Goal: Information Seeking & Learning: Learn about a topic

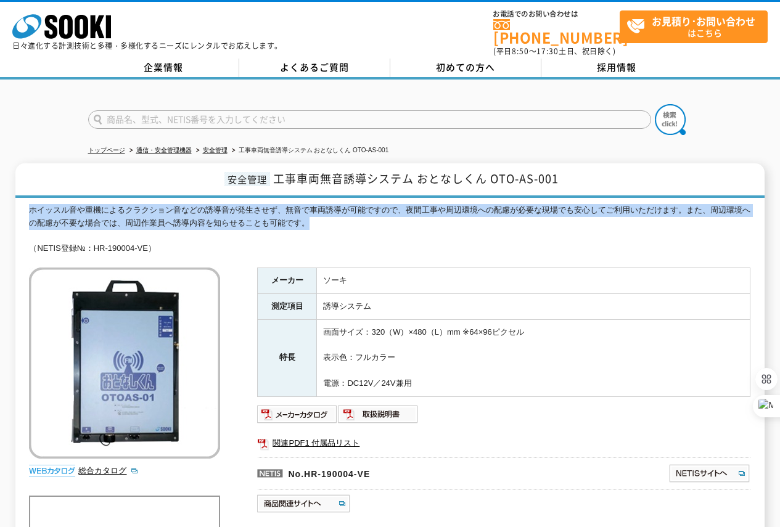
drag, startPoint x: 27, startPoint y: 200, endPoint x: 359, endPoint y: 215, distance: 332.0
click at [359, 215] on div "ホイッスル音や重機によるクラクション音などの誘導音が発生させず、無音で車両誘導が可能ですので、夜間工事や周辺環境への配慮が必要な現場でも安心してご利用いただけ…" at bounding box center [389, 229] width 721 height 51
drag, startPoint x: 359, startPoint y: 215, endPoint x: 103, endPoint y: 194, distance: 256.8
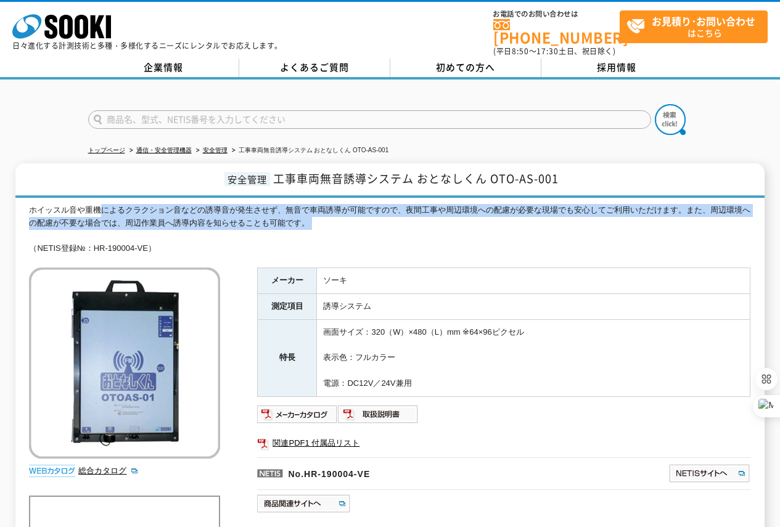
drag, startPoint x: 103, startPoint y: 194, endPoint x: 348, endPoint y: 219, distance: 246.1
click at [346, 218] on div "ホイッスル音や重機によるクラクション音などの誘導音が発生させず、無音で車両誘導が可能ですので、夜間工事や周辺環境への配慮が必要な現場でも安心してご利用いただけ…" at bounding box center [389, 229] width 721 height 51
drag, startPoint x: 31, startPoint y: 203, endPoint x: 361, endPoint y: 212, distance: 330.6
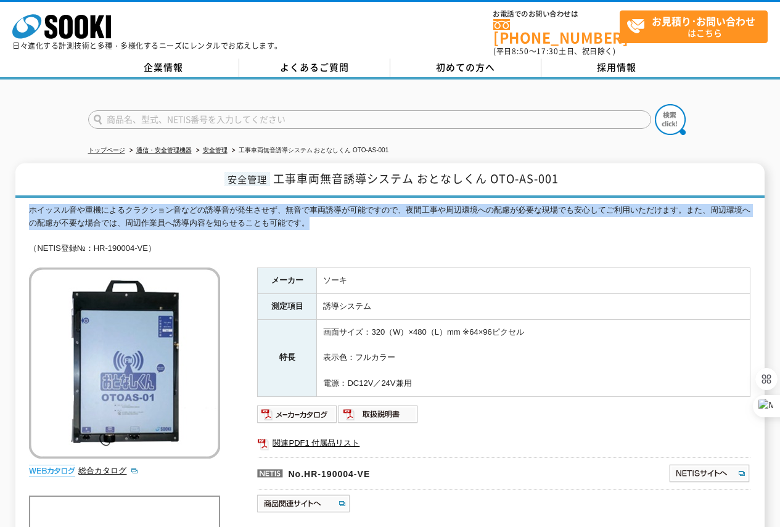
click at [361, 212] on div "ホイッスル音や重機によるクラクション音などの誘導音が発生させず、無音で車両誘導が可能ですので、夜間工事や周辺環境への配慮が必要な現場でも安心してご利用いただけ…" at bounding box center [389, 229] width 721 height 51
copy div "ホイッスル音や重機によるクラクション音などの誘導音が発生させず、無音で車両誘導が可能ですので、夜間工事や周辺環境への配慮が必要な現場でも安心してご利用いただけ…"
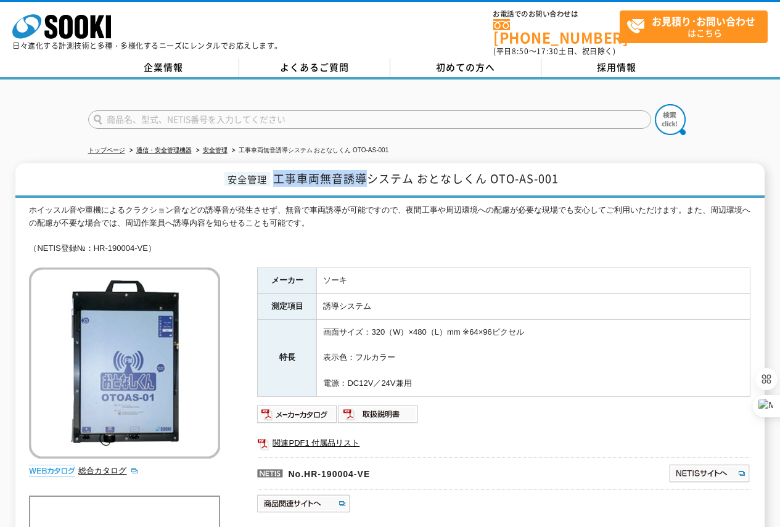
drag, startPoint x: 274, startPoint y: 167, endPoint x: 362, endPoint y: 175, distance: 87.9
click at [362, 175] on span "工事車両無音誘導システム おとなしくん OTO-AS-001" at bounding box center [415, 178] width 285 height 17
click at [265, 213] on div "ホイッスル音や重機によるクラクション音などの誘導音が発生させず、無音で車両誘導が可能ですので、夜間工事や周辺環境への配慮が必要な現場でも安心してご利用いただけ…" at bounding box center [389, 229] width 721 height 51
drag, startPoint x: 274, startPoint y: 172, endPoint x: 412, endPoint y: 173, distance: 138.1
click at [412, 173] on span "工事車両無音誘導システム おとなしくん OTO-AS-001" at bounding box center [415, 178] width 285 height 17
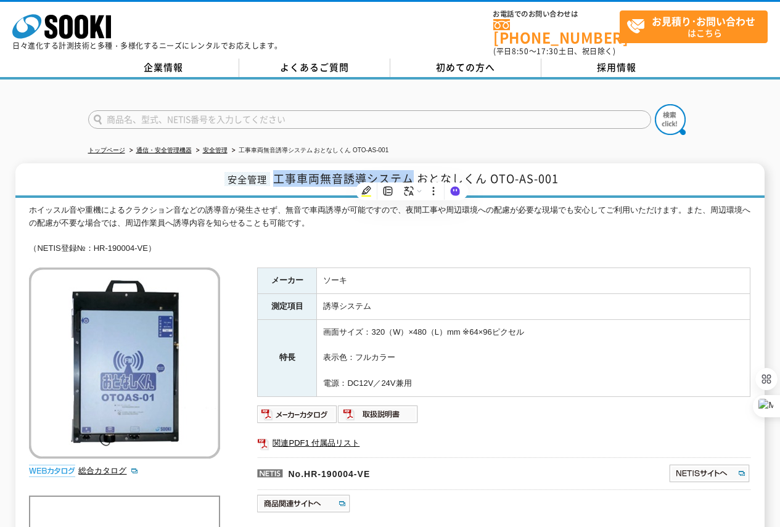
copy span "工事車両無音誘導システム"
click at [346, 228] on div "ホイッスル音や重機によるクラクション音などの誘導音が発生させず、無音で車両誘導が可能ですので、夜間工事や周辺環境への配慮が必要な現場でも安心してご利用いただけ…" at bounding box center [389, 229] width 721 height 51
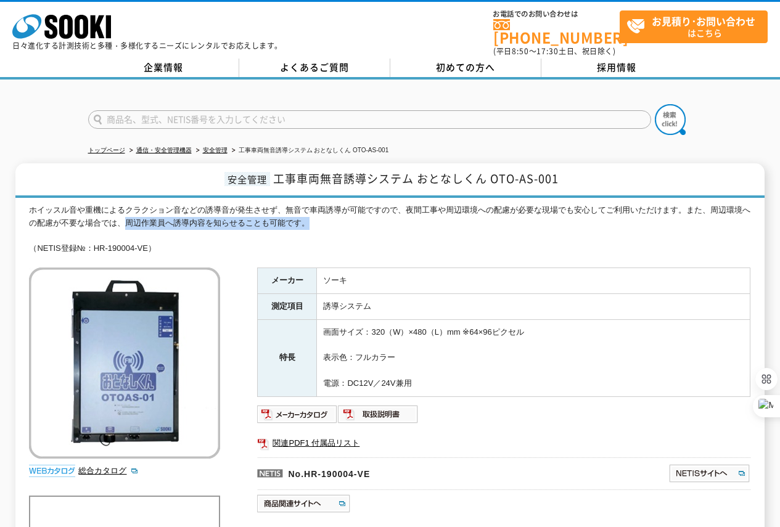
drag, startPoint x: 128, startPoint y: 213, endPoint x: 326, endPoint y: 217, distance: 198.6
click at [326, 217] on div "ホイッスル音や重機によるクラクション音などの誘導音が発生させず、無音で車両誘導が可能ですので、夜間工事や周辺環境への配慮が必要な現場でも安心してご利用いただけ…" at bounding box center [389, 229] width 721 height 51
copy div "周辺作業員へ誘導内容を知らせることも可能です。"
